Goal: Task Accomplishment & Management: Manage account settings

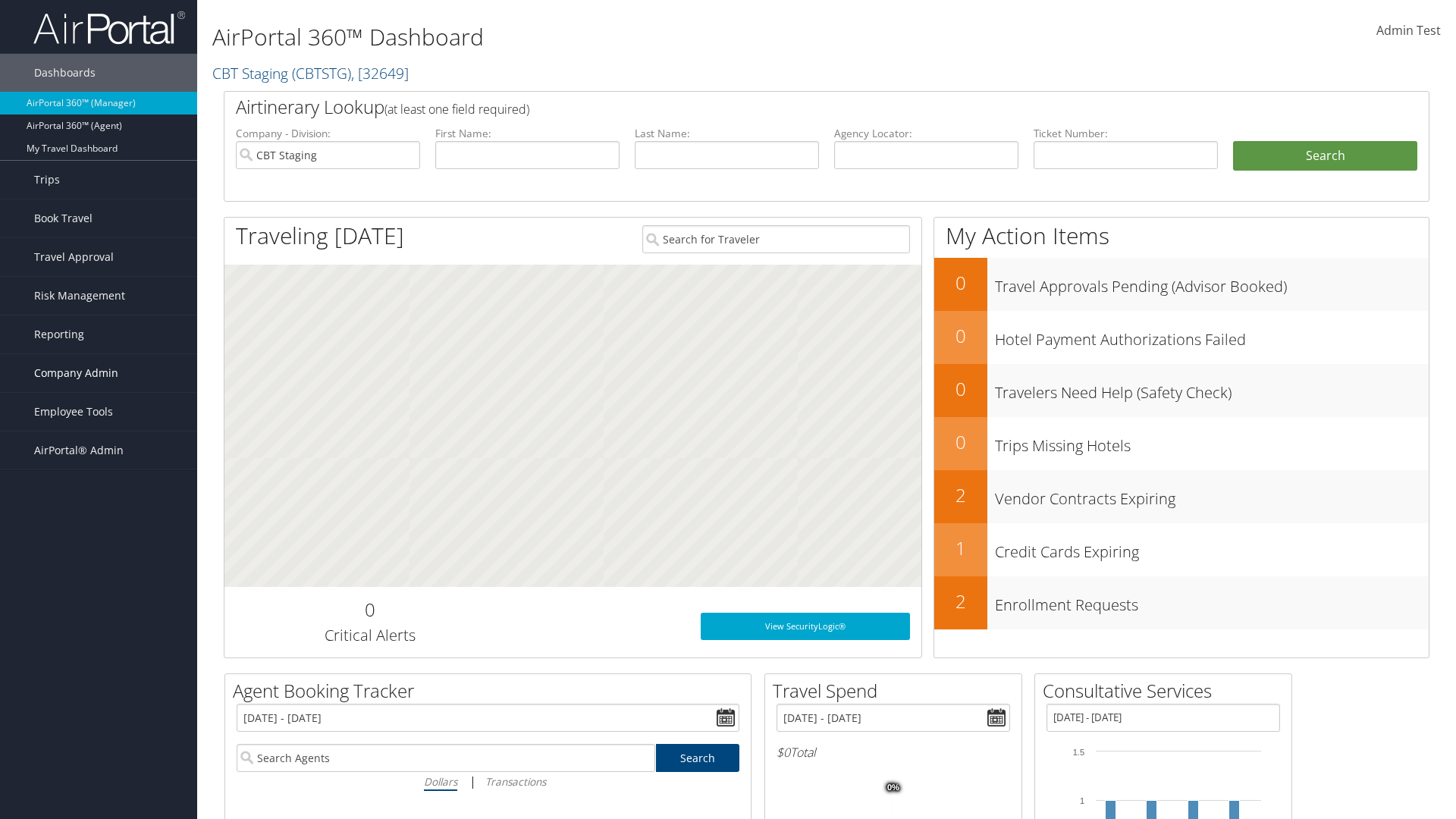
click at [99, 373] on span "Company Admin" at bounding box center [76, 373] width 85 height 38
click at [0, 0] on link "People" at bounding box center [0, 0] width 0 height 0
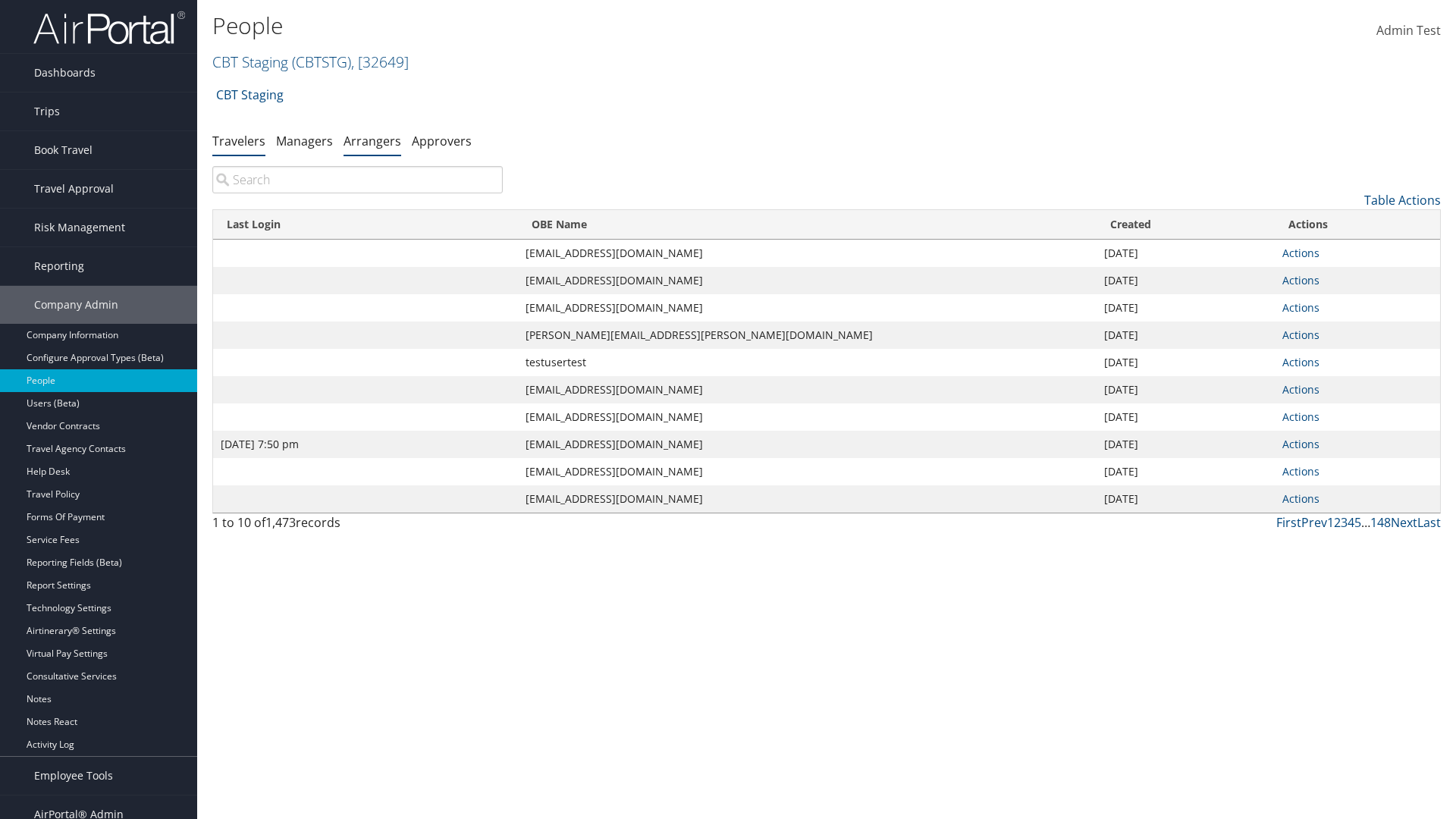
click at [372, 141] on link "Arrangers" at bounding box center [372, 141] width 58 height 17
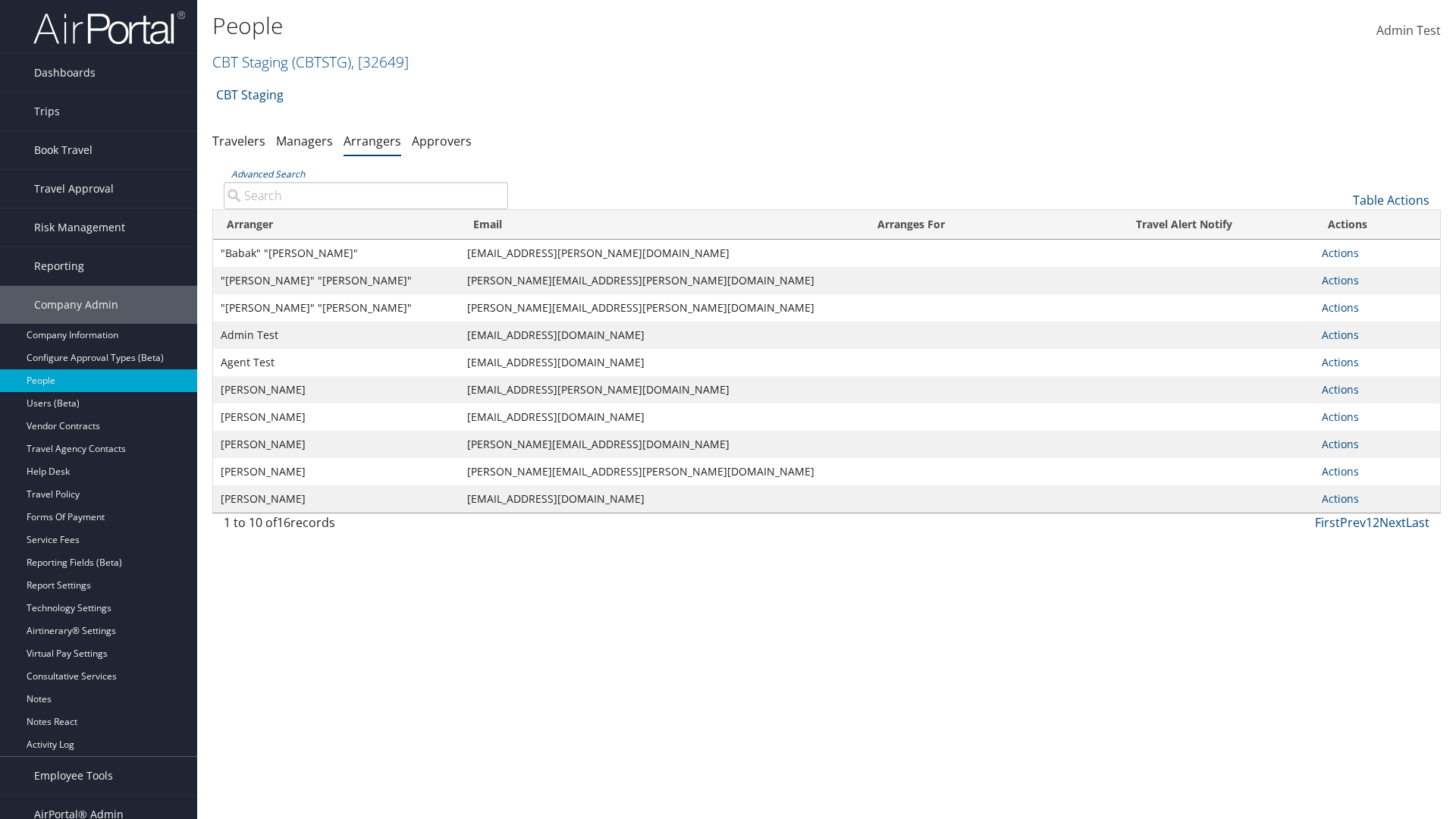
click at [366, 195] on input "Advanced Search" at bounding box center [366, 195] width 284 height 28
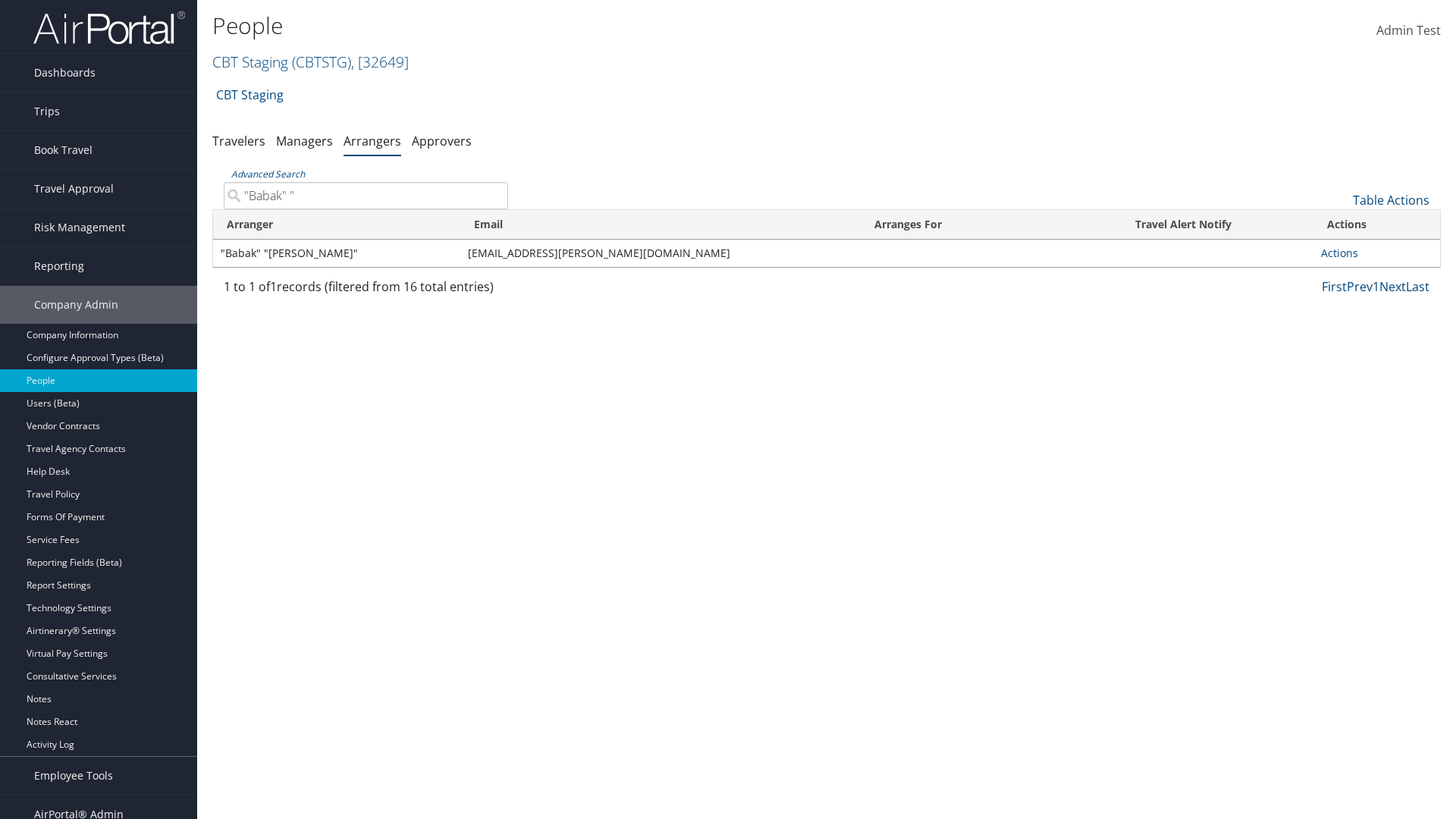
type input ""Babak" "A"
